Goal: Information Seeking & Learning: Learn about a topic

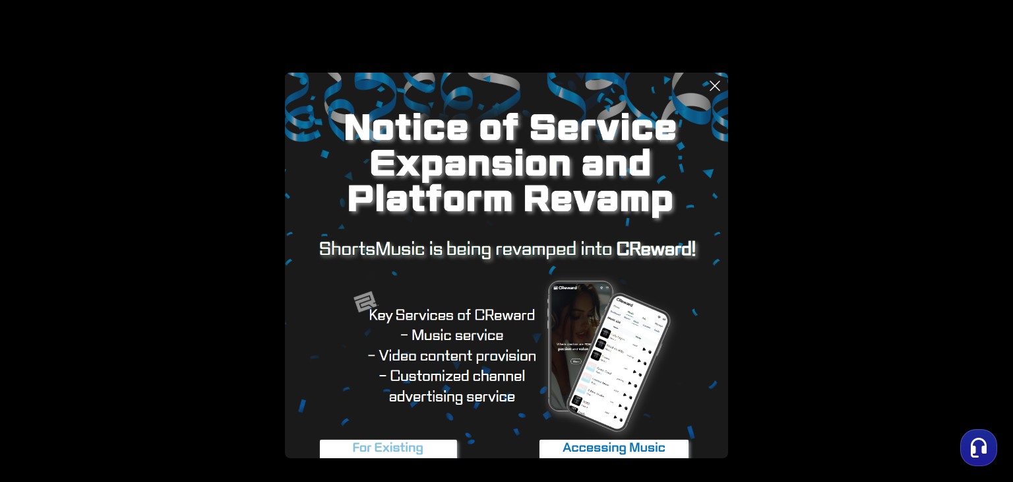
scroll to position [58, 0]
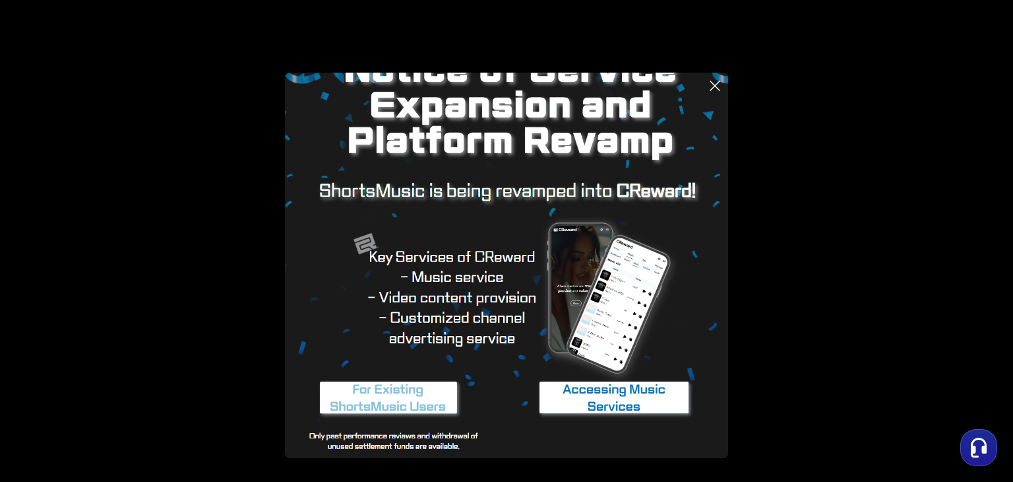
click at [507, 395] on img at bounding box center [614, 397] width 165 height 49
click at [383, 406] on img at bounding box center [388, 397] width 165 height 49
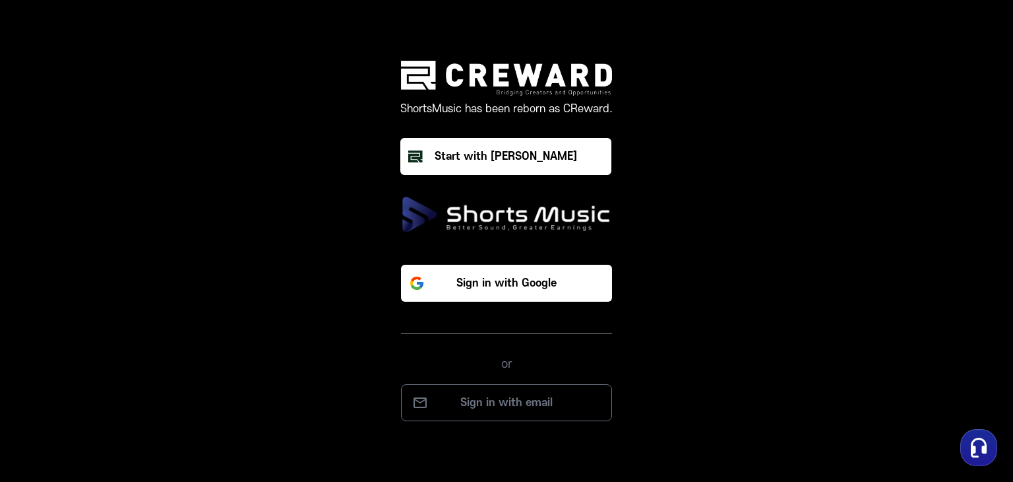
click at [476, 217] on img at bounding box center [506, 214] width 211 height 37
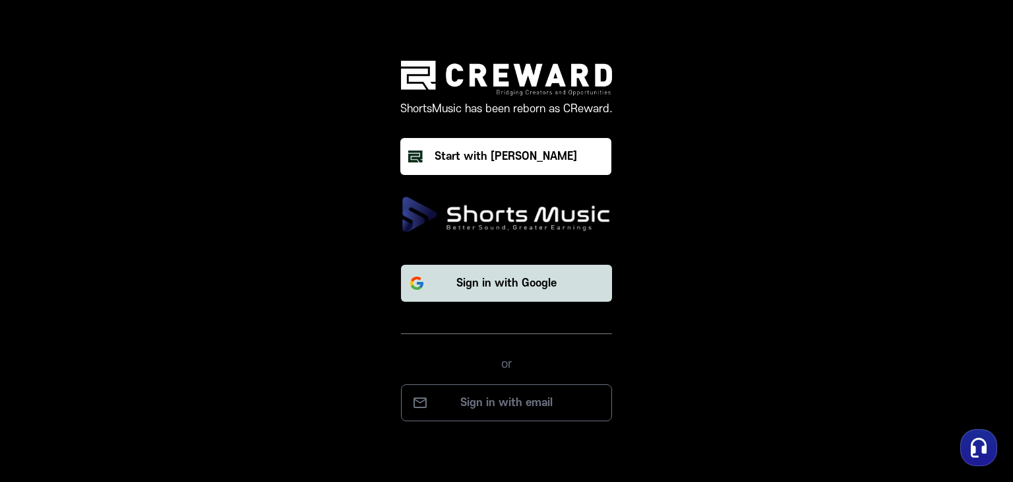
click at [470, 276] on p "Sign in with Google" at bounding box center [507, 283] width 100 height 16
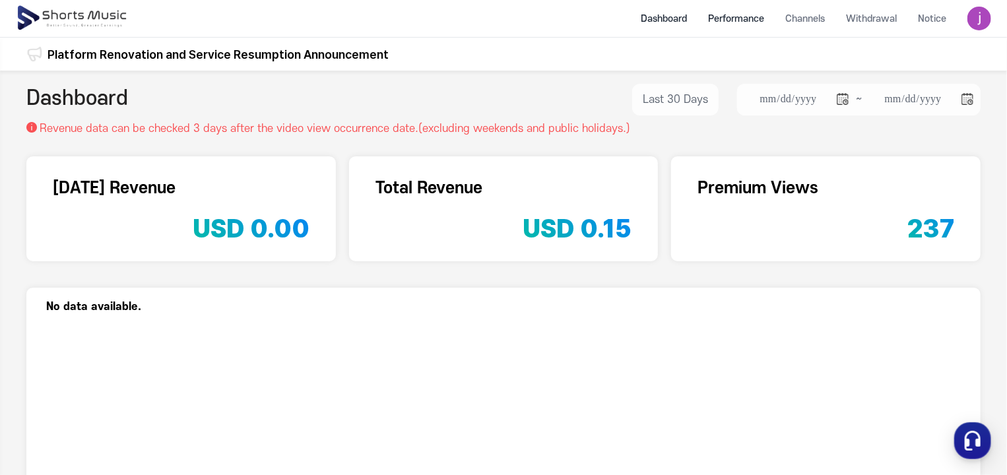
click at [740, 23] on li "Performance" at bounding box center [735, 18] width 77 height 35
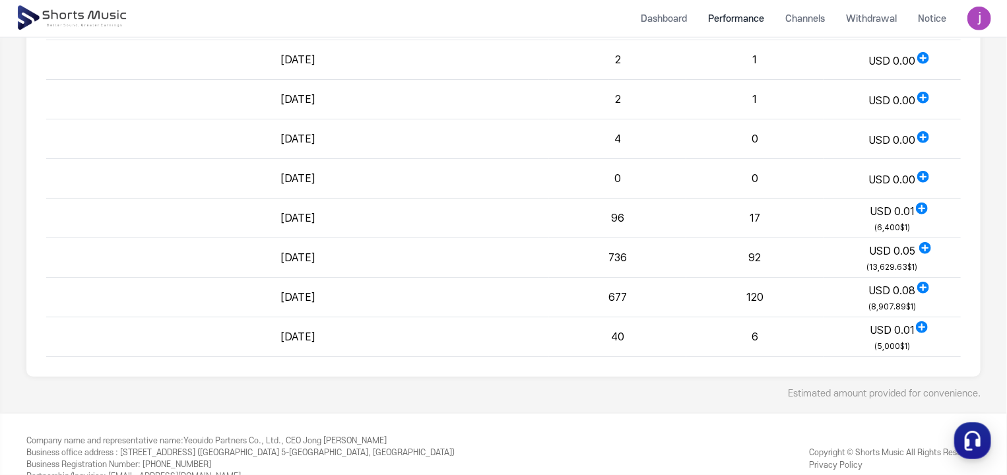
scroll to position [585, 0]
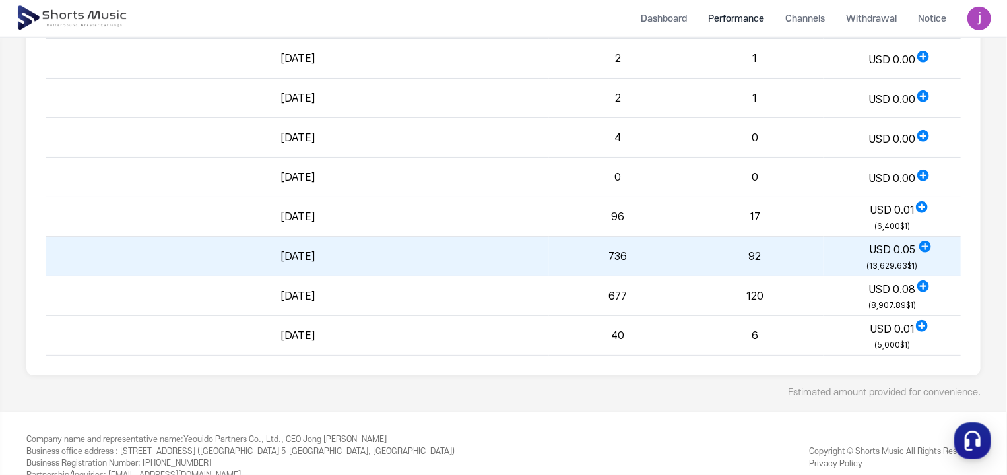
click at [897, 258] on span "( 13,629.63 $1)" at bounding box center [892, 266] width 51 height 16
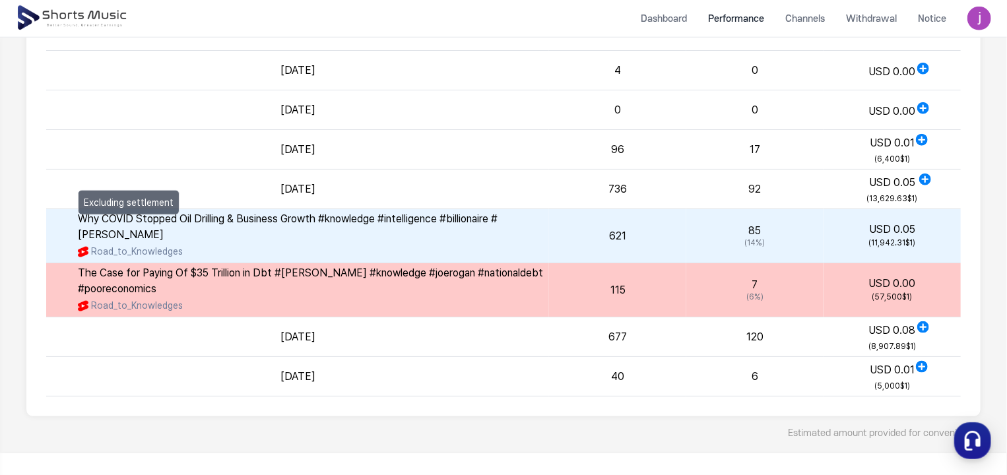
scroll to position [653, 0]
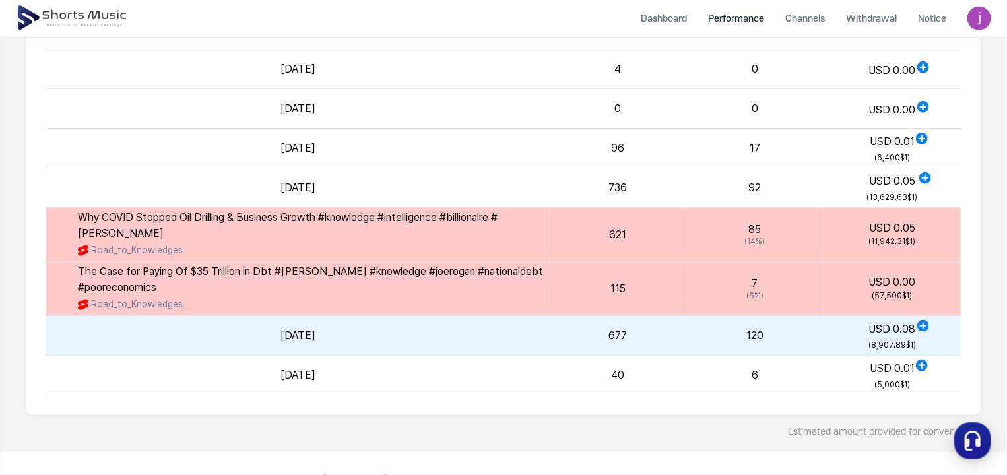
click at [872, 337] on span "( 8,907.89 $1)" at bounding box center [892, 345] width 48 height 16
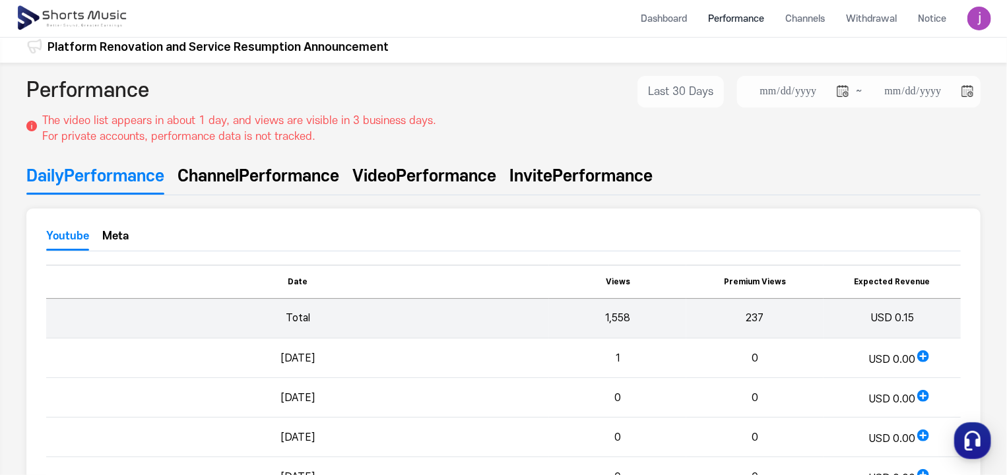
scroll to position [0, 0]
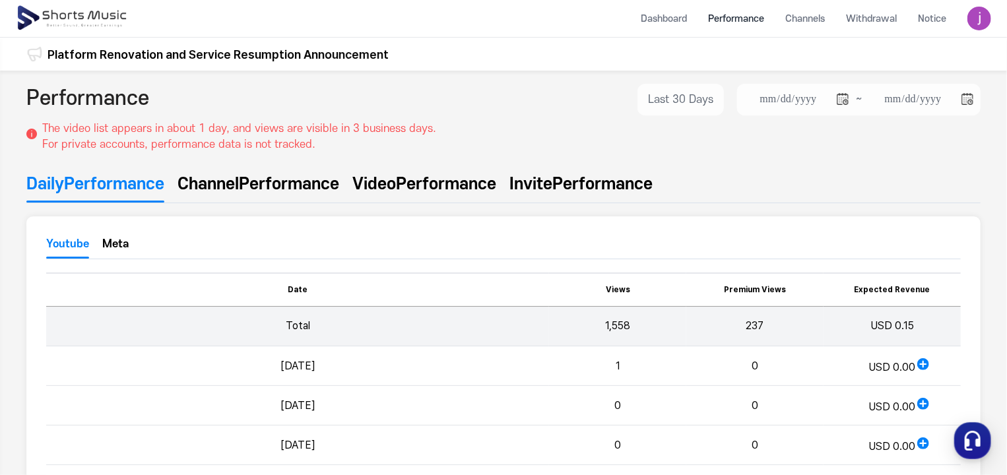
click at [757, 16] on li "Performance" at bounding box center [735, 18] width 77 height 35
click at [660, 22] on li "Dashboard" at bounding box center [663, 18] width 67 height 35
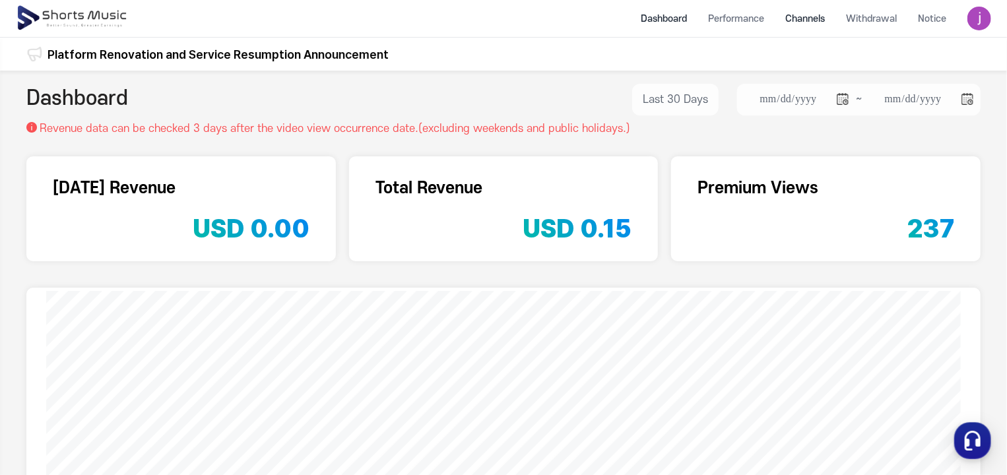
click at [826, 21] on li "Channels" at bounding box center [805, 18] width 61 height 35
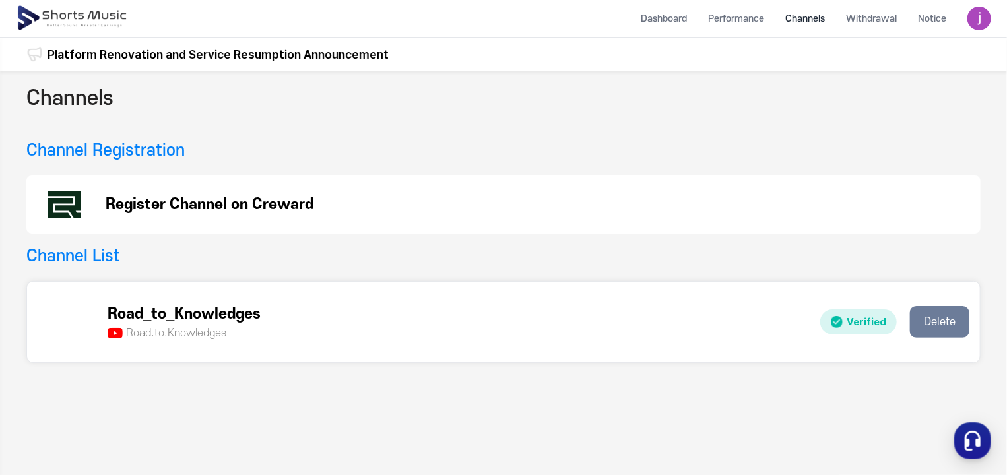
click at [195, 206] on p "Register Channel on Creward" at bounding box center [210, 205] width 208 height 16
